Goal: Information Seeking & Learning: Learn about a topic

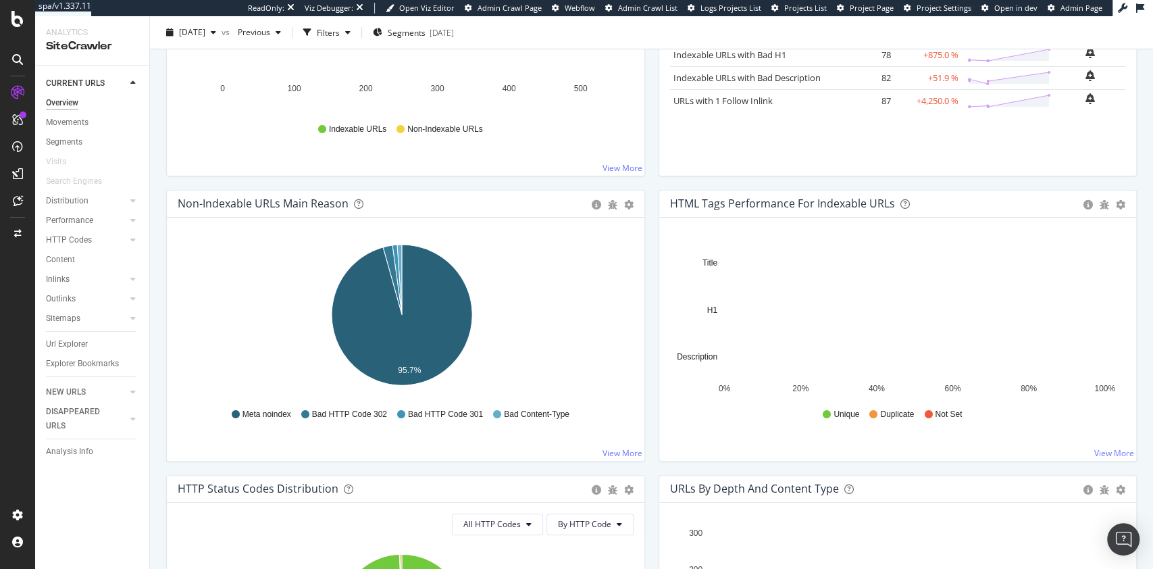
scroll to position [360, 0]
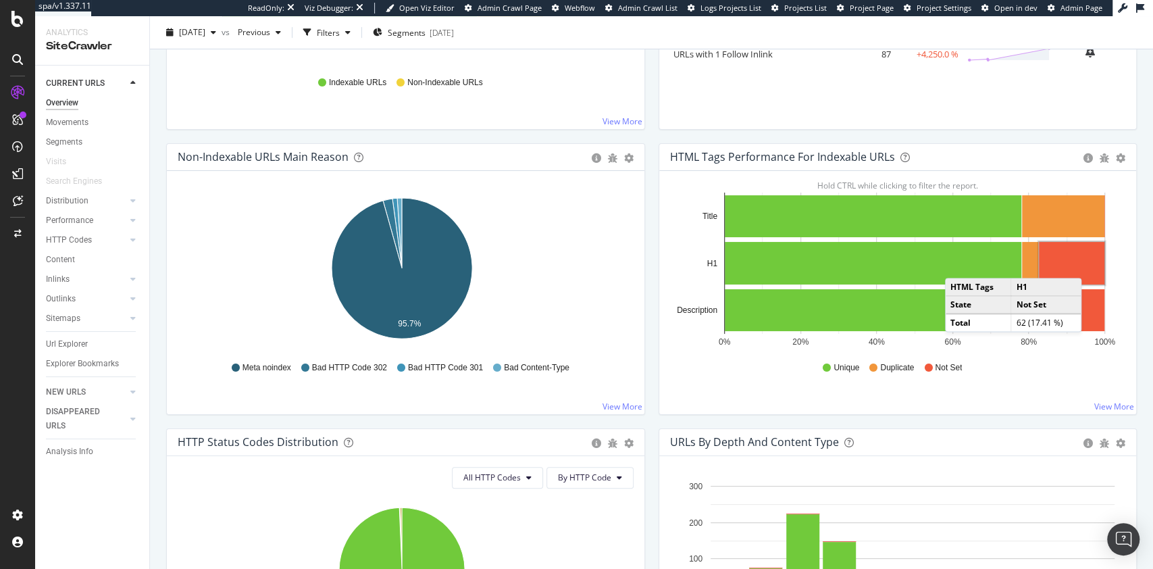
click at [1080, 263] on rect "A chart." at bounding box center [1070, 263] width 65 height 43
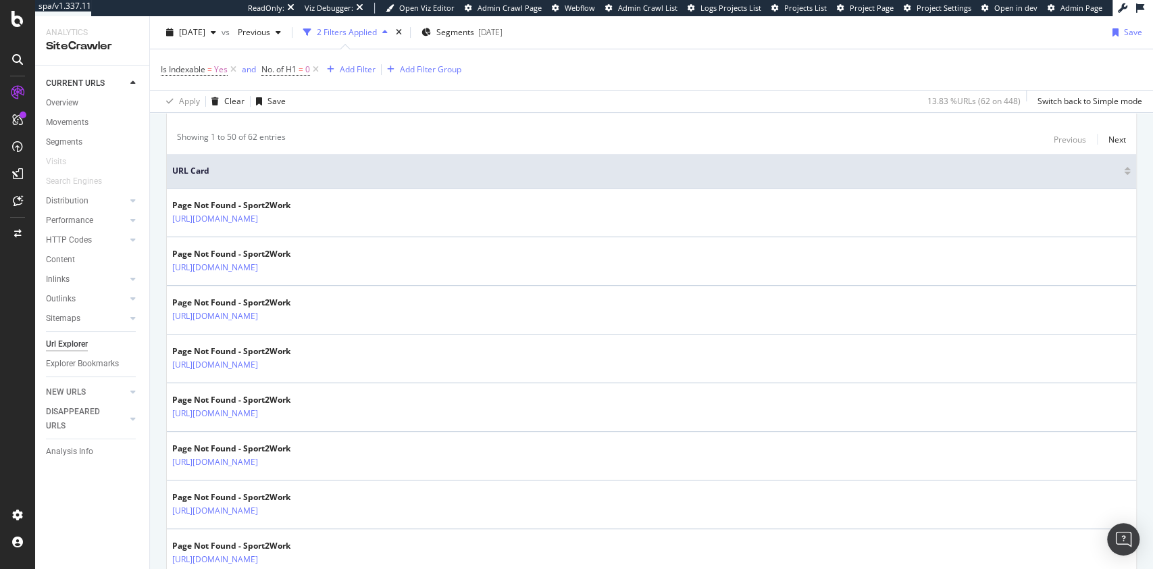
scroll to position [360, 0]
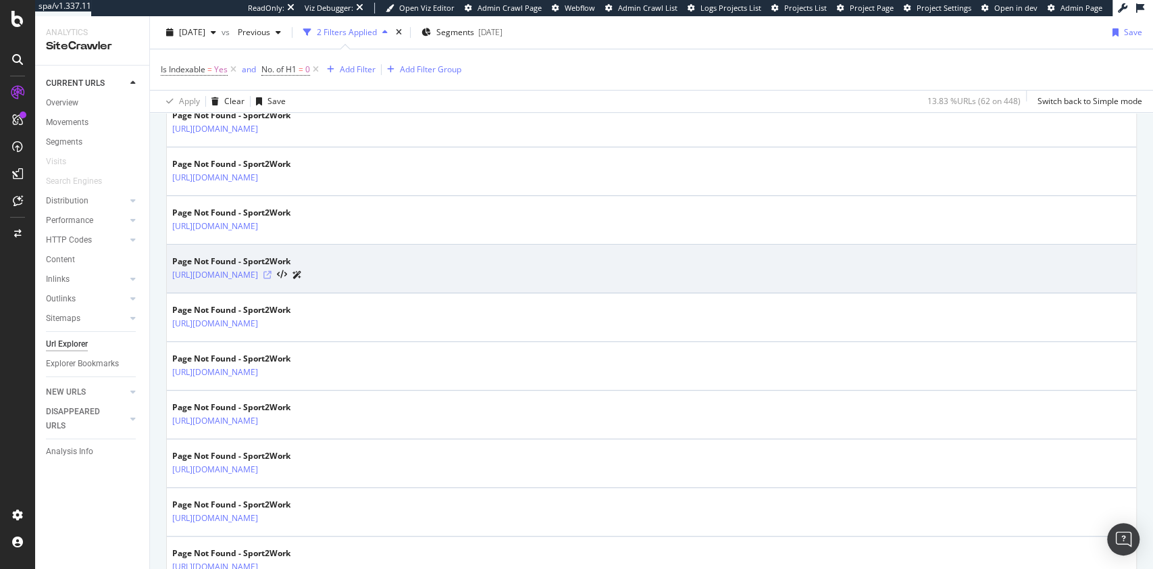
click at [271, 273] on icon at bounding box center [267, 275] width 8 height 8
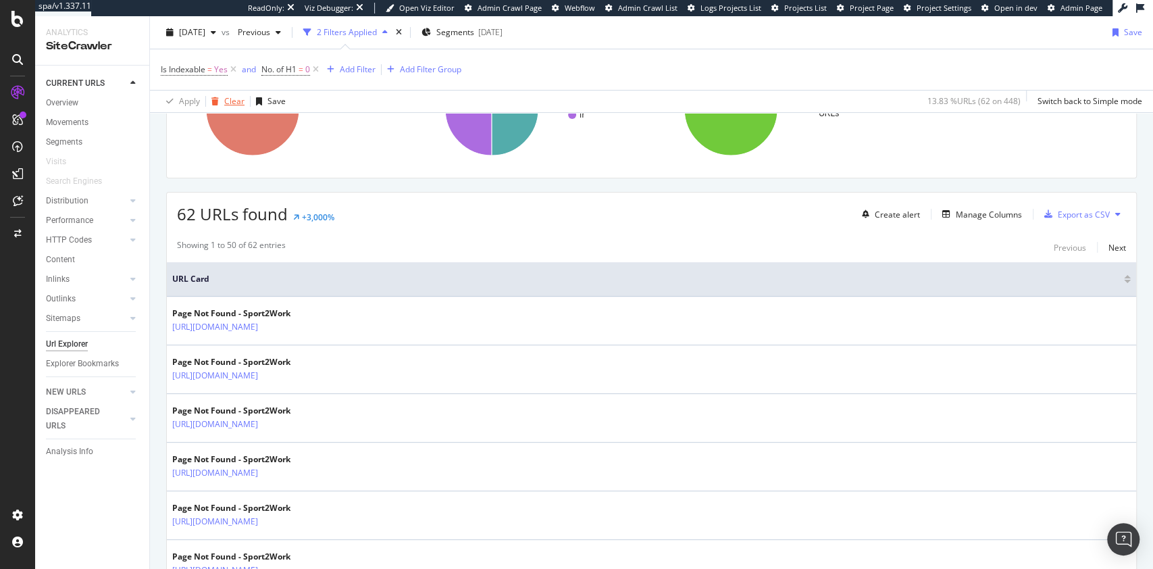
scroll to position [0, 0]
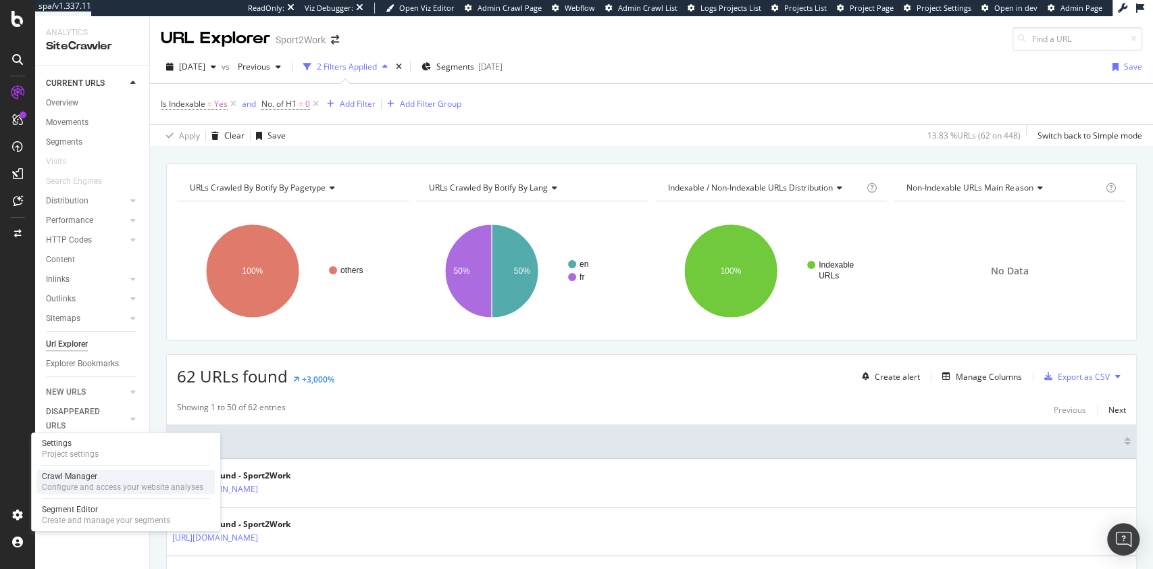
drag, startPoint x: 99, startPoint y: 473, endPoint x: 110, endPoint y: 472, distance: 10.9
click at [99, 473] on div "Crawl Manager" at bounding box center [122, 476] width 161 height 11
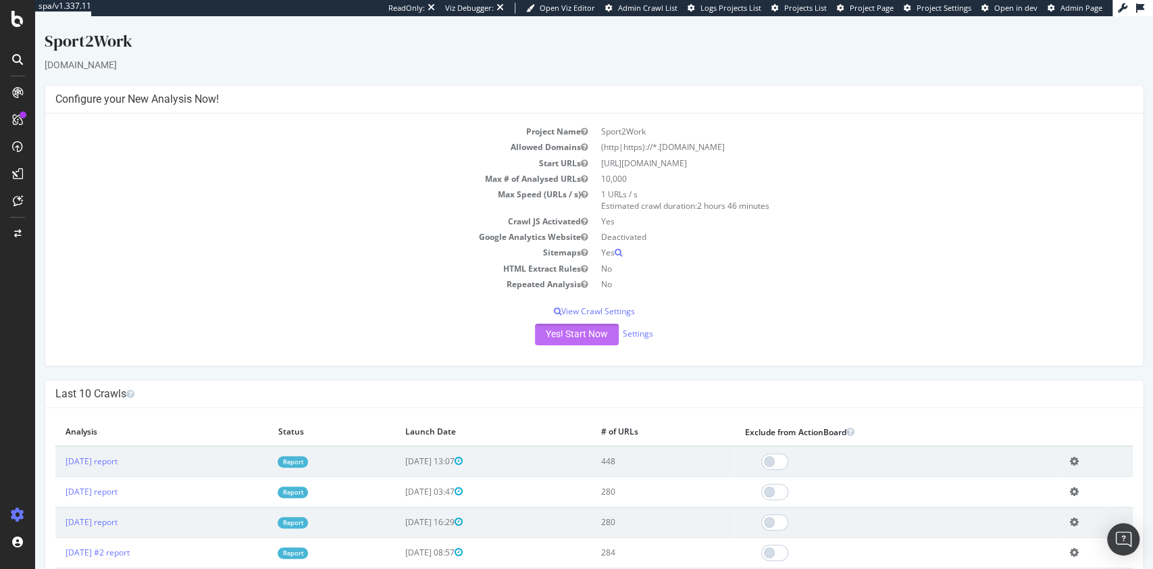
click at [582, 334] on button "Yes! Start Now" at bounding box center [577, 334] width 84 height 22
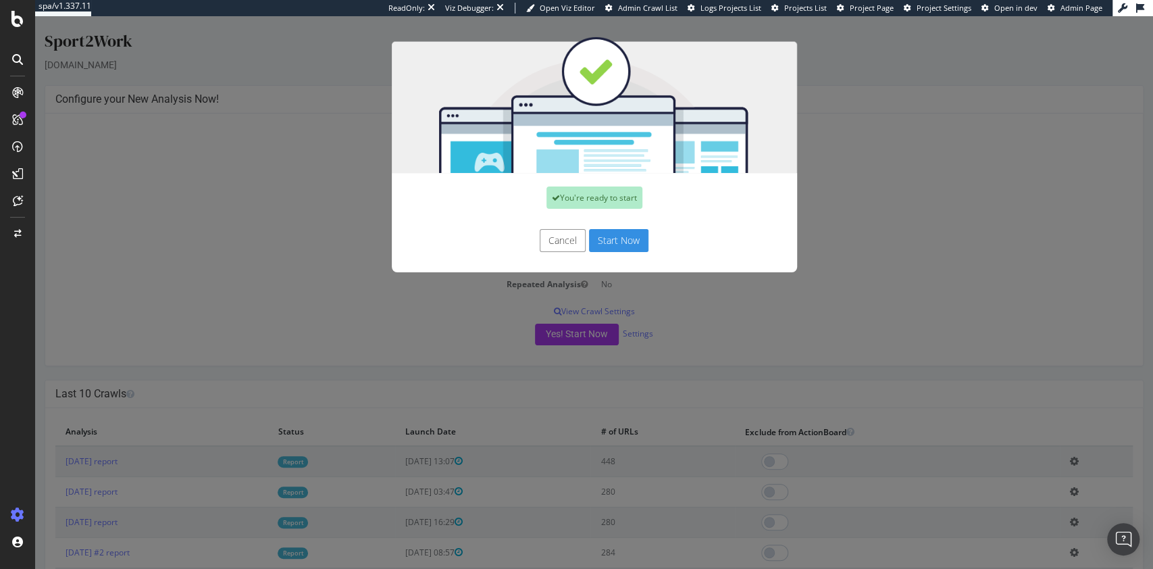
click at [611, 241] on button "Start Now" at bounding box center [618, 240] width 59 height 23
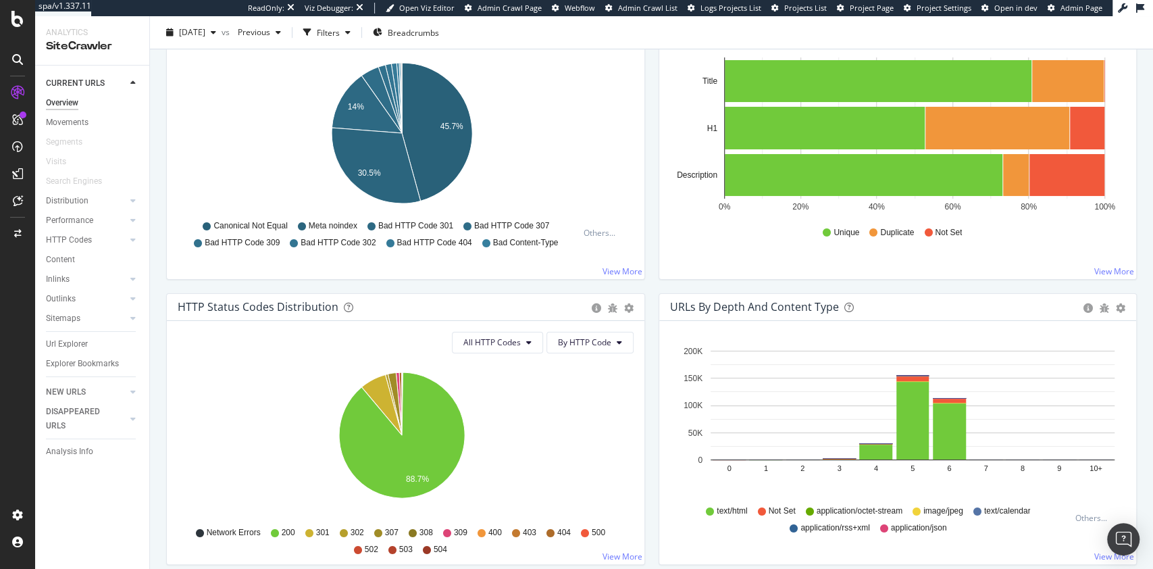
scroll to position [360, 0]
